Goal: Transaction & Acquisition: Purchase product/service

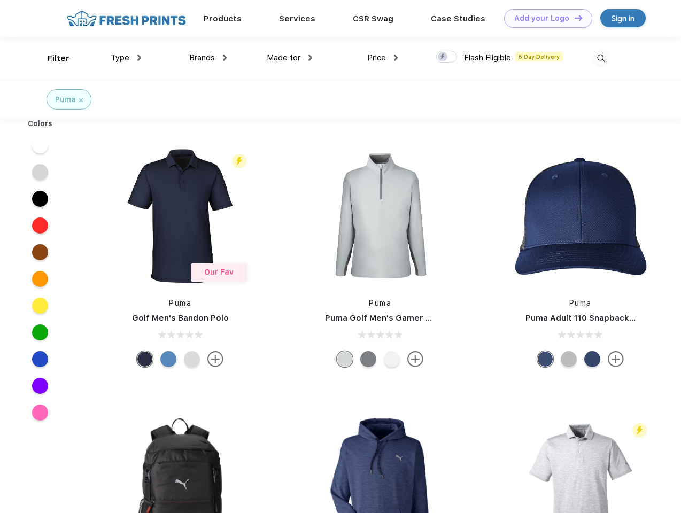
click at [544, 18] on link "Add your Logo Design Tool" at bounding box center [548, 18] width 88 height 19
click at [0, 0] on div "Design Tool" at bounding box center [0, 0] width 0 height 0
click at [574, 18] on link "Add your Logo Design Tool" at bounding box center [548, 18] width 88 height 19
click at [51, 58] on div "Filter" at bounding box center [59, 58] width 22 height 12
click at [126, 58] on span "Type" at bounding box center [120, 58] width 19 height 10
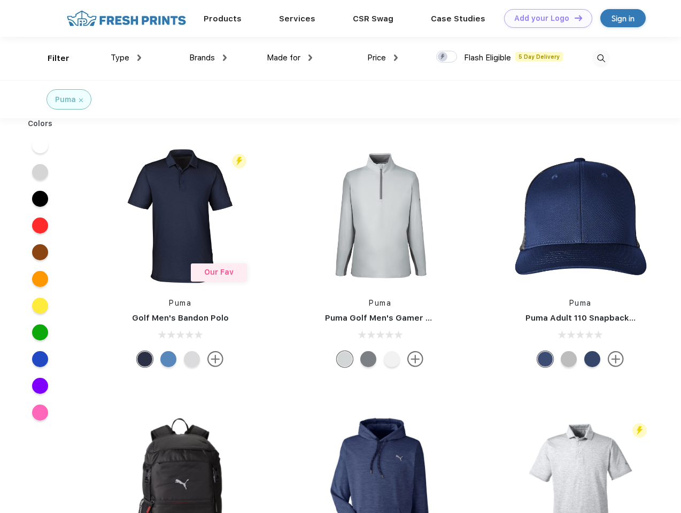
click at [208, 58] on span "Brands" at bounding box center [202, 58] width 26 height 10
click at [290, 58] on span "Made for" at bounding box center [284, 58] width 34 height 10
click at [383, 58] on span "Price" at bounding box center [376, 58] width 19 height 10
click at [447, 57] on div at bounding box center [446, 57] width 21 height 12
click at [443, 57] on input "checkbox" at bounding box center [439, 53] width 7 height 7
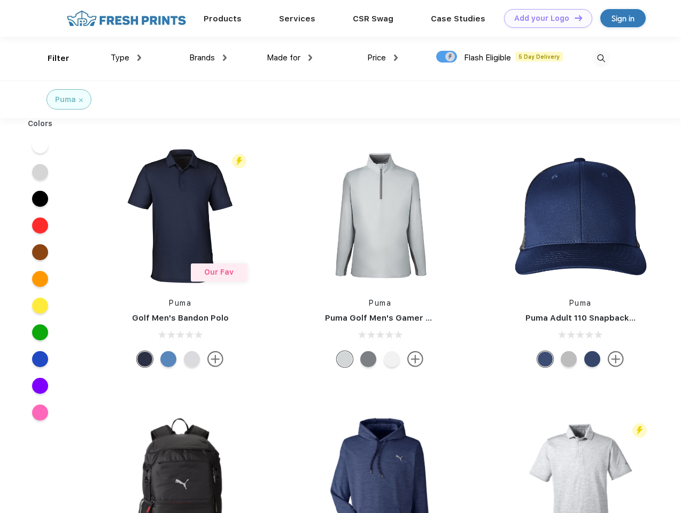
click at [601, 58] on img at bounding box center [602, 59] width 18 height 18
